Goal: Book appointment/travel/reservation

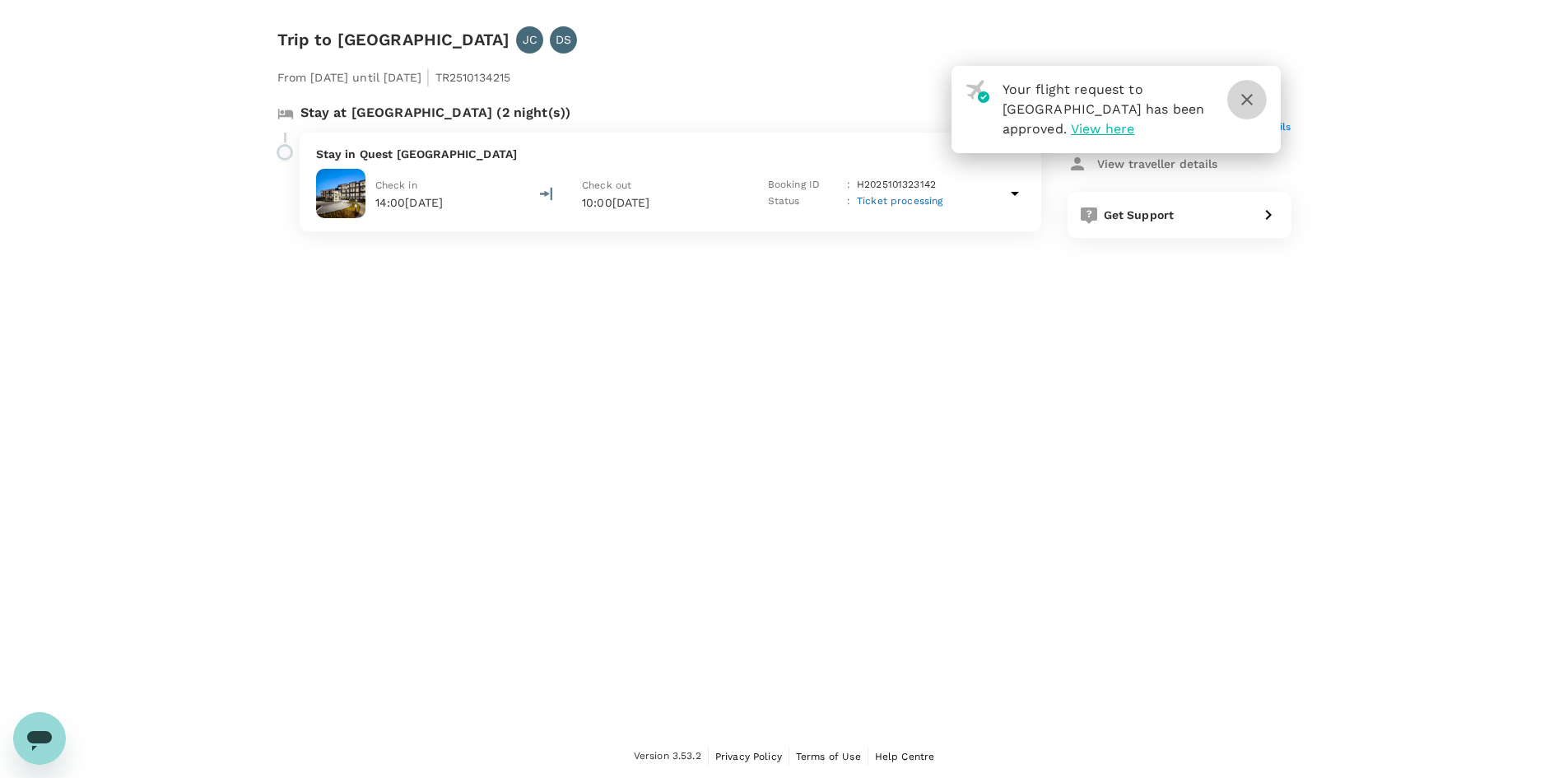
click at [1249, 100] on icon "button" at bounding box center [1246, 99] width 20 height 20
drag, startPoint x: 1237, startPoint y: 93, endPoint x: 1245, endPoint y: 94, distance: 8.1
click at [1238, 93] on icon "button" at bounding box center [1246, 99] width 20 height 20
click at [1259, 99] on button "button" at bounding box center [1247, 99] width 39 height 39
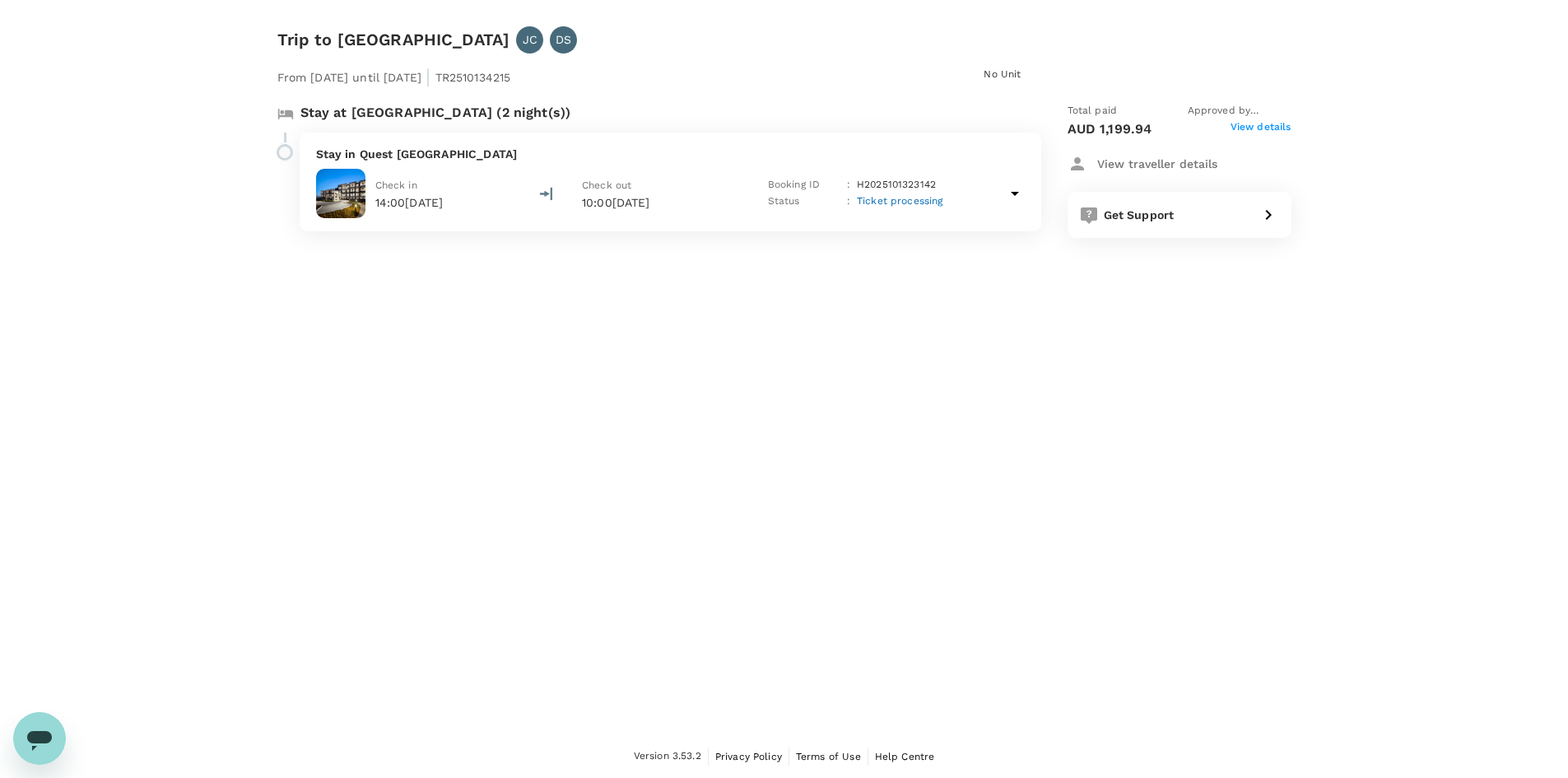
drag, startPoint x: 307, startPoint y: 381, endPoint x: 0, endPoint y: 1, distance: 488.5
click at [305, 361] on div "Trip to Ballarat JC DS From [DATE] until [DATE] | TR2510134215 No Unit Stay at …" at bounding box center [784, 367] width 1568 height 734
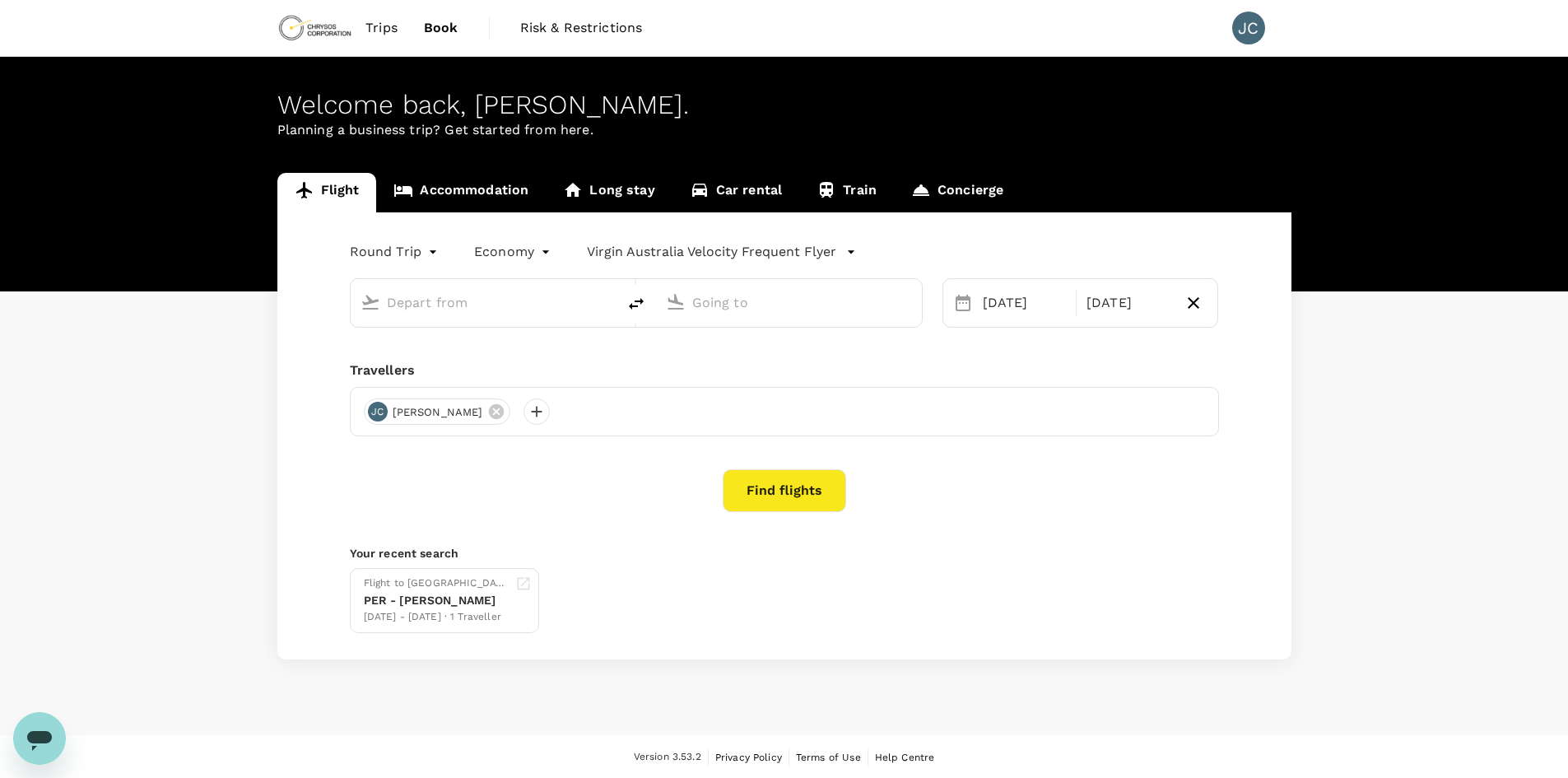
type input "[GEOGRAPHIC_DATA] ([GEOGRAPHIC_DATA])"
type input "[GEOGRAPHIC_DATA] ([PERSON_NAME])"
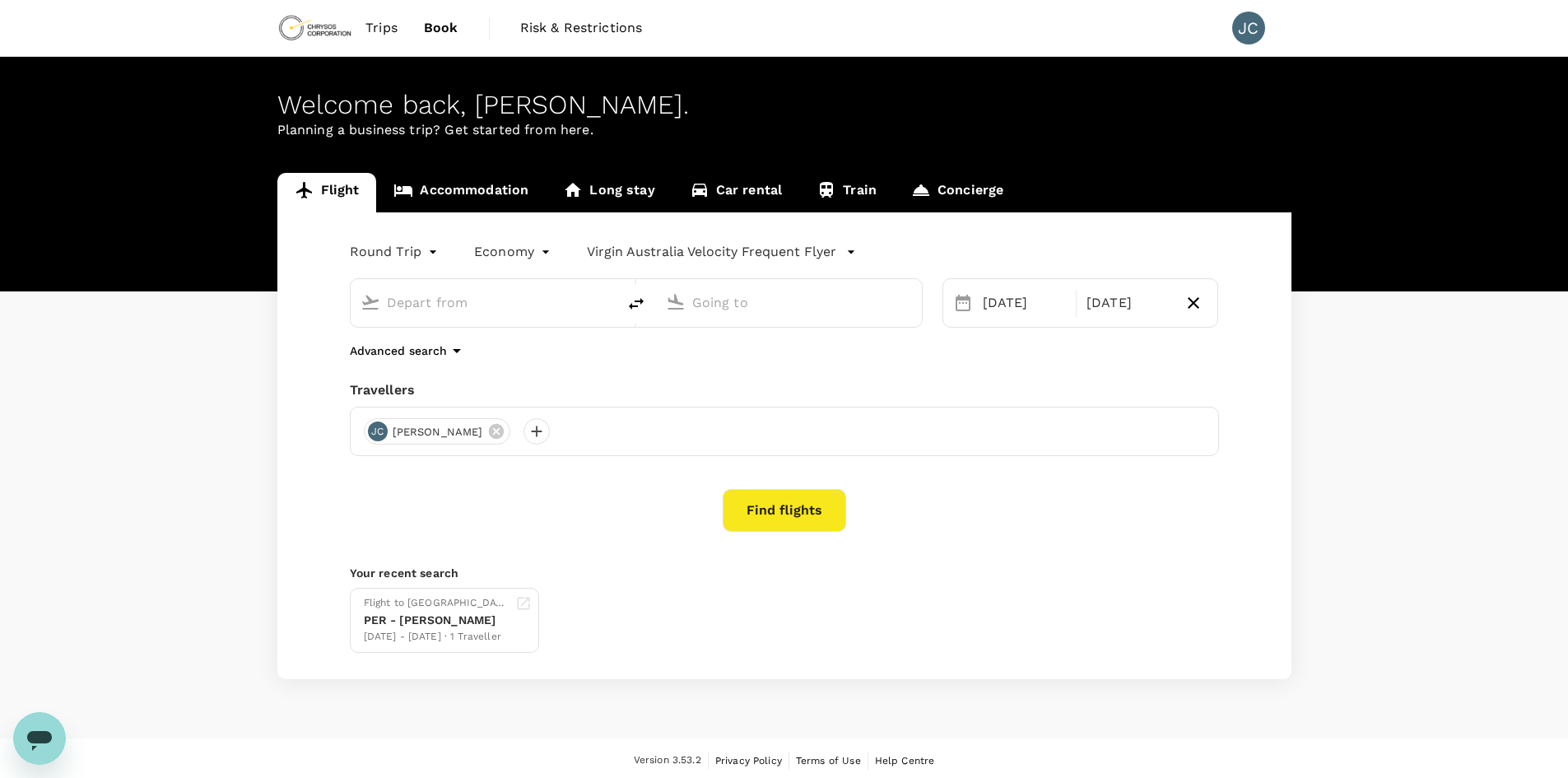
type input "[GEOGRAPHIC_DATA] ([GEOGRAPHIC_DATA])"
type input "[GEOGRAPHIC_DATA] ([PERSON_NAME])"
click at [377, 24] on span "Trips" at bounding box center [381, 27] width 32 height 20
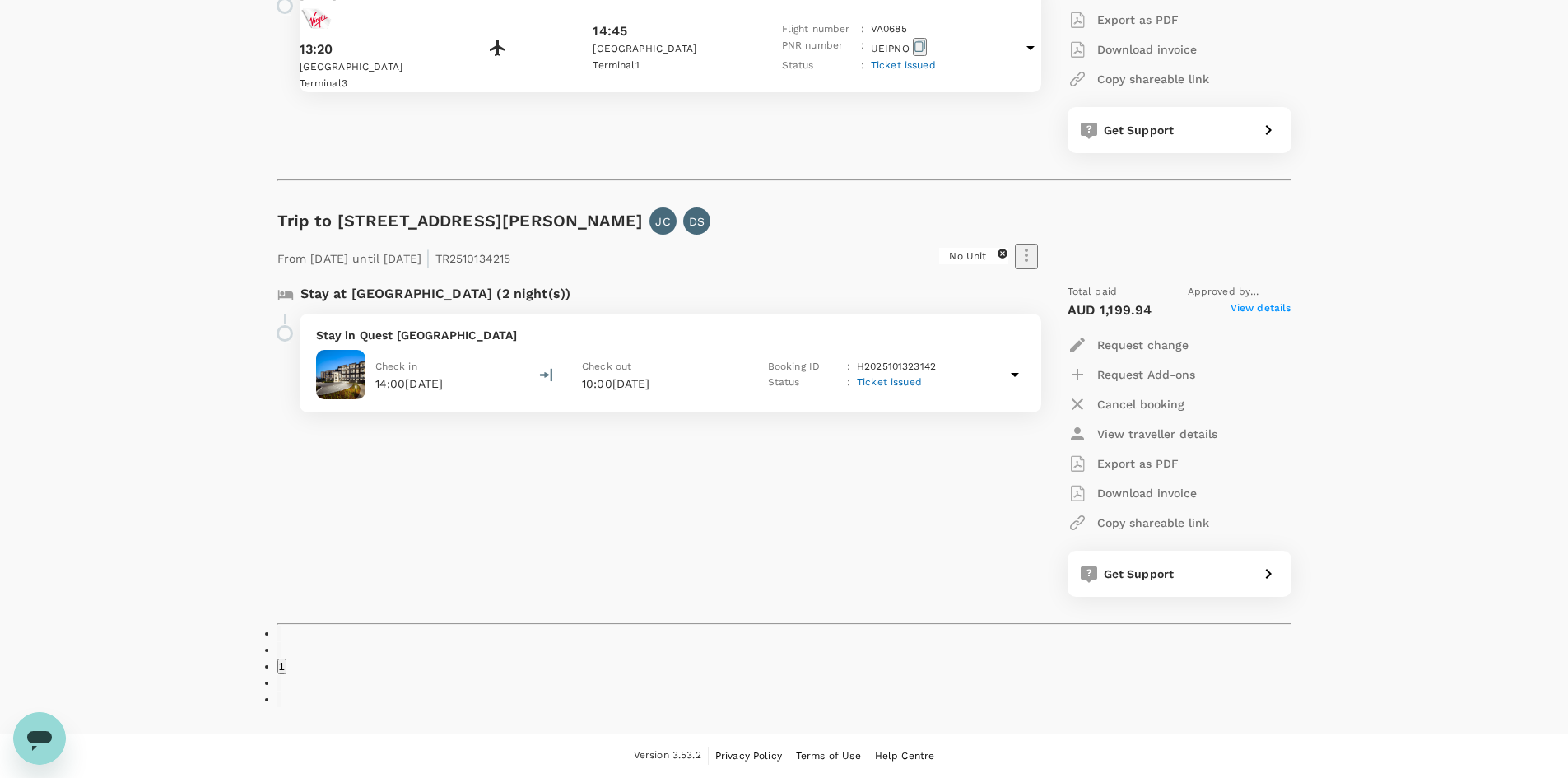
scroll to position [515, 0]
click at [814, 674] on li "pagination navigation" at bounding box center [784, 683] width 1014 height 17
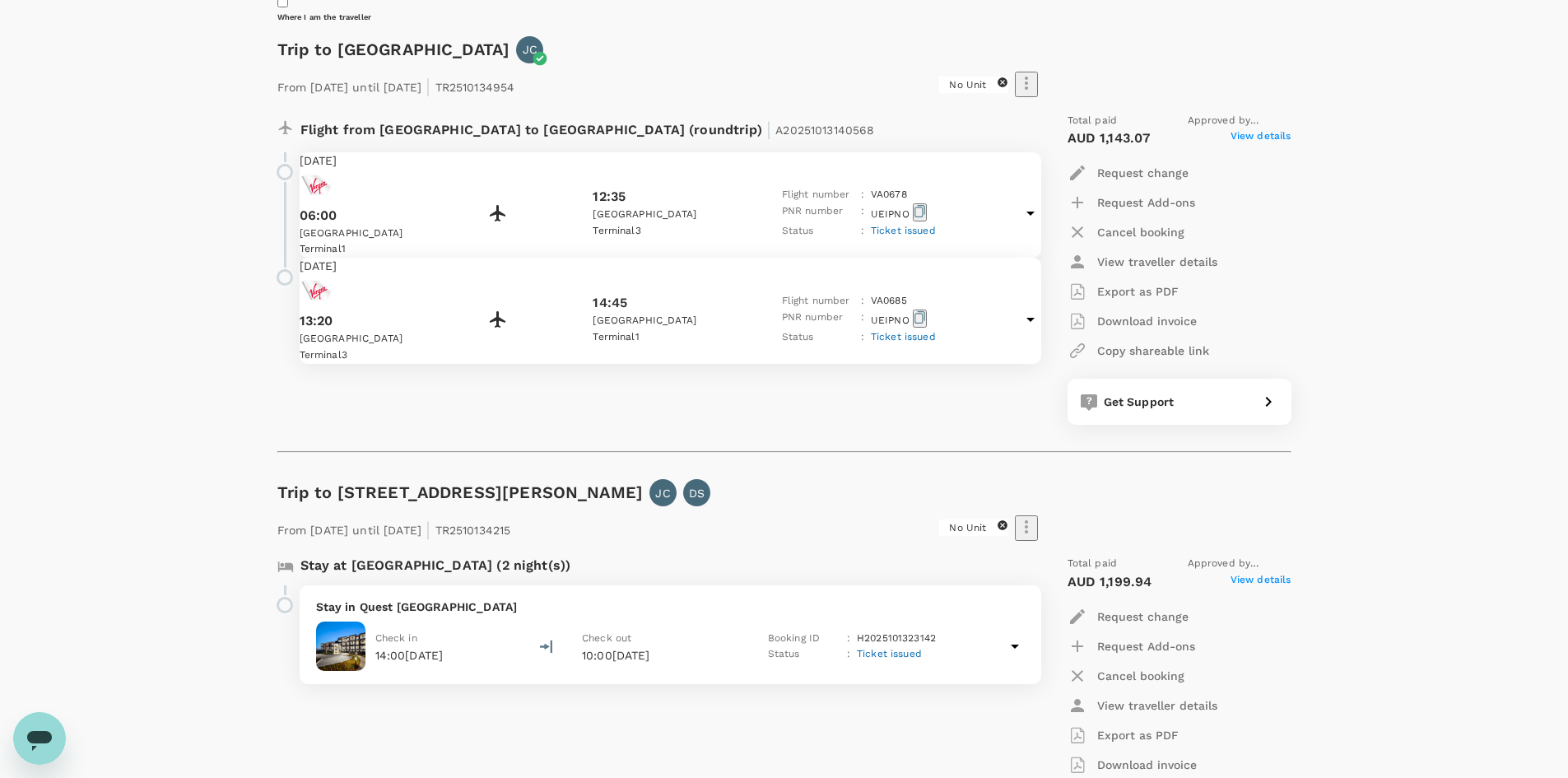
scroll to position [0, 0]
